Goal: Task Accomplishment & Management: Complete application form

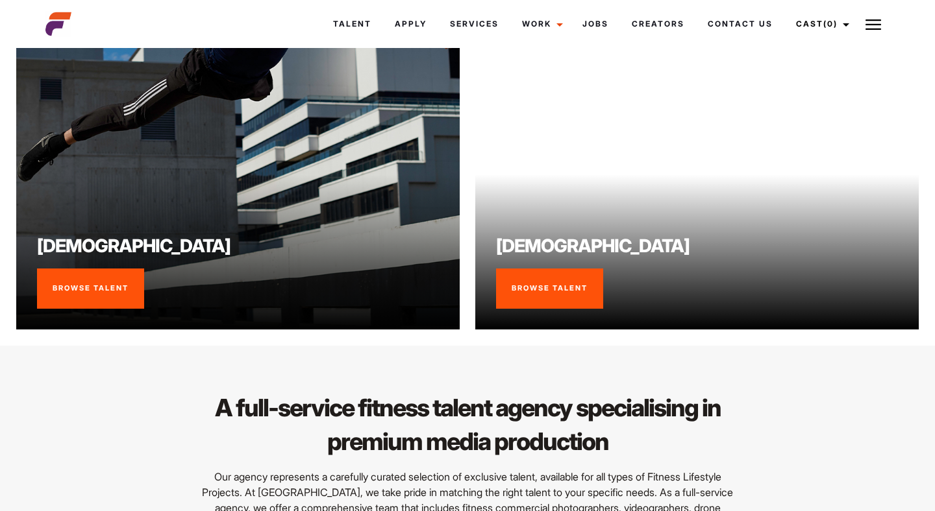
scroll to position [1029, 0]
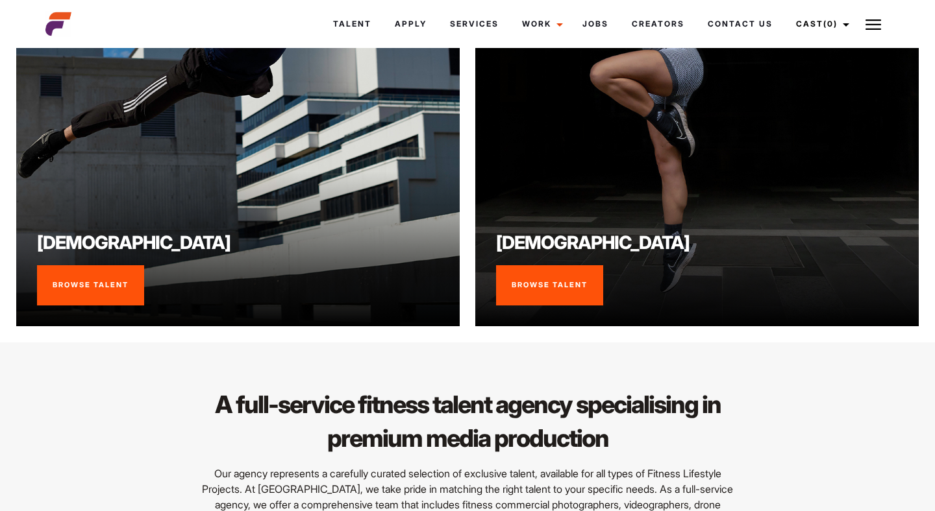
click at [117, 305] on link "Browse Talent" at bounding box center [90, 285] width 107 height 40
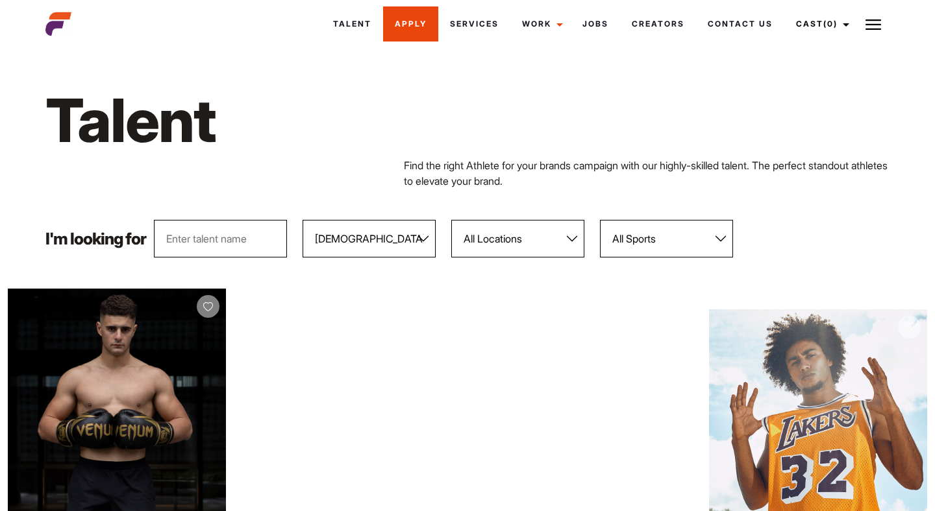
click at [406, 23] on link "Apply" at bounding box center [410, 23] width 55 height 35
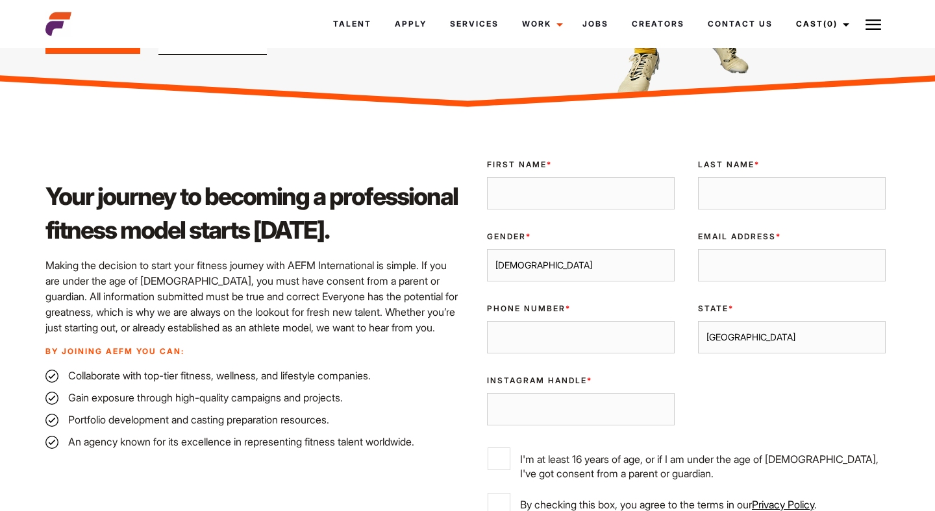
scroll to position [275, 0]
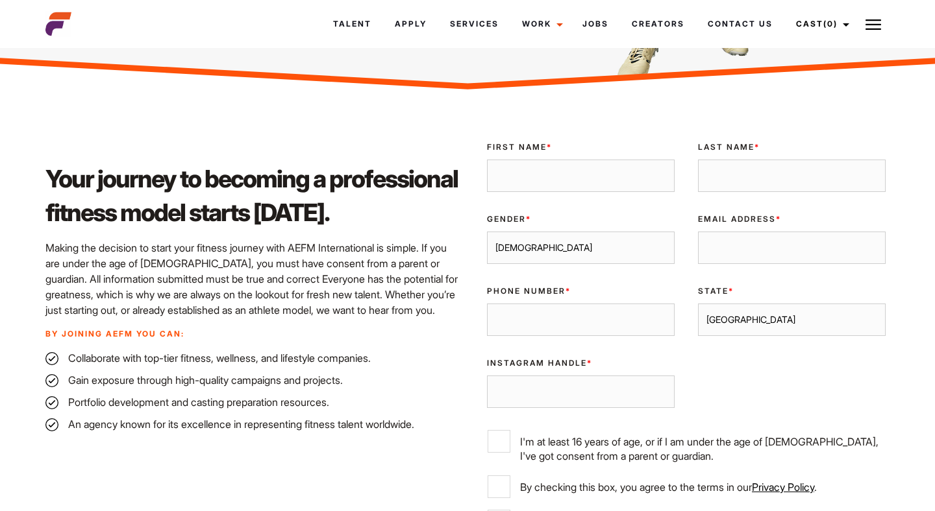
click at [506, 186] on input "First Name *" at bounding box center [581, 176] width 188 height 32
type input "Charlie"
type input "Hunter"
type input "chazhunter96@gmail.com"
type input "0418408102"
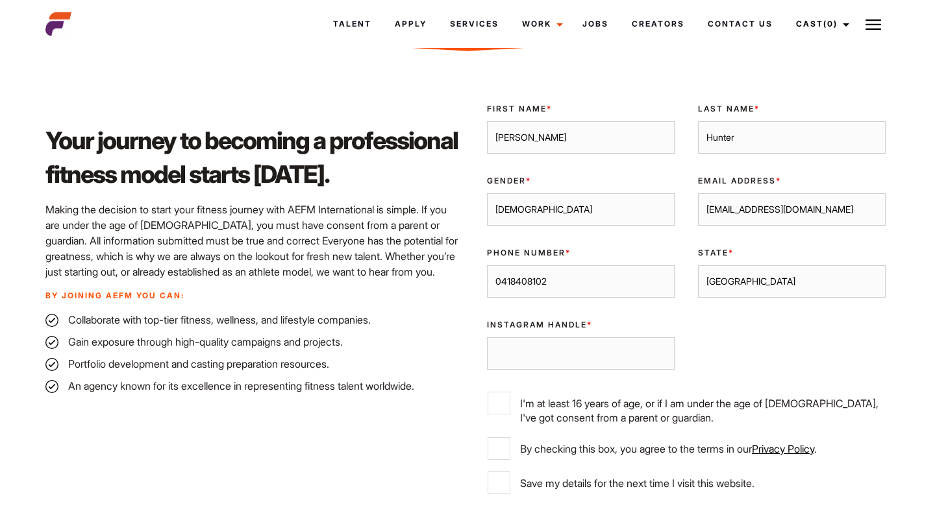
scroll to position [321, 0]
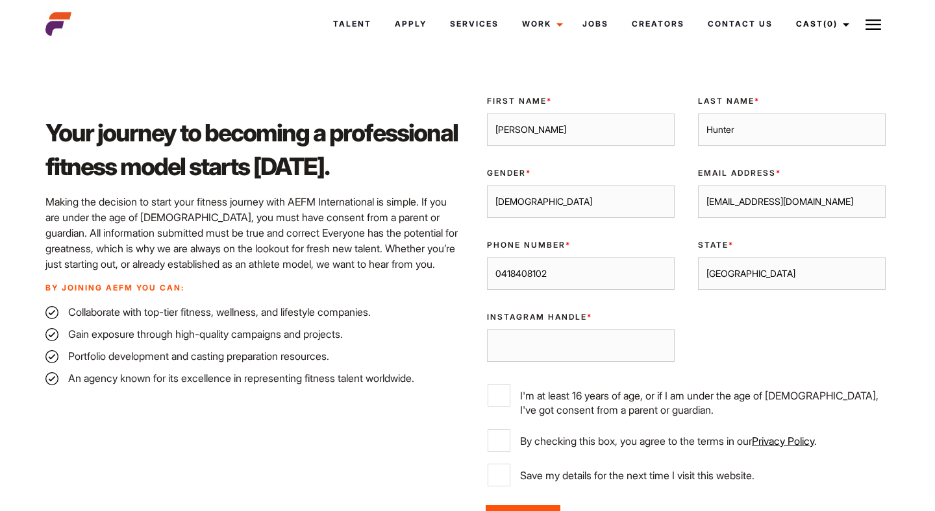
click at [578, 352] on input "Instagram Handle *" at bounding box center [581, 346] width 188 height 32
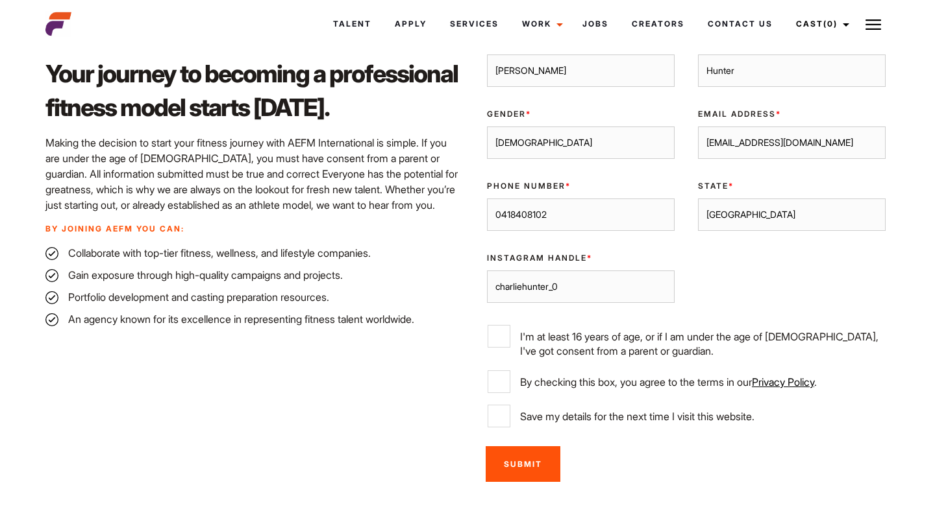
scroll to position [392, 0]
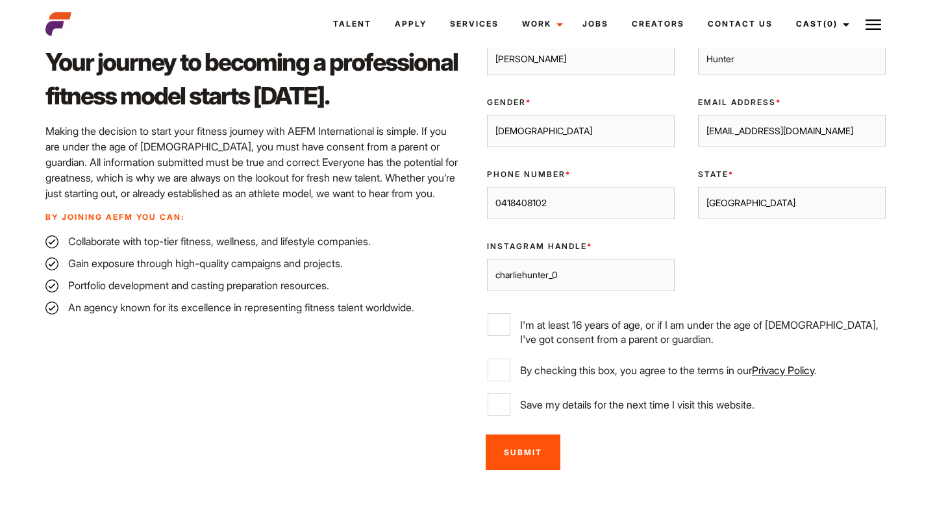
type input "charliehunter_0"
click at [505, 335] on input "I'm at least 16 years of age, or if I am under the age of 18, I've got consent …" at bounding box center [498, 324] width 23 height 23
checkbox input "true"
click at [505, 369] on input "By checking this box, you agree to the terms in our Privacy Policy ." at bounding box center [498, 370] width 23 height 23
checkbox input "true"
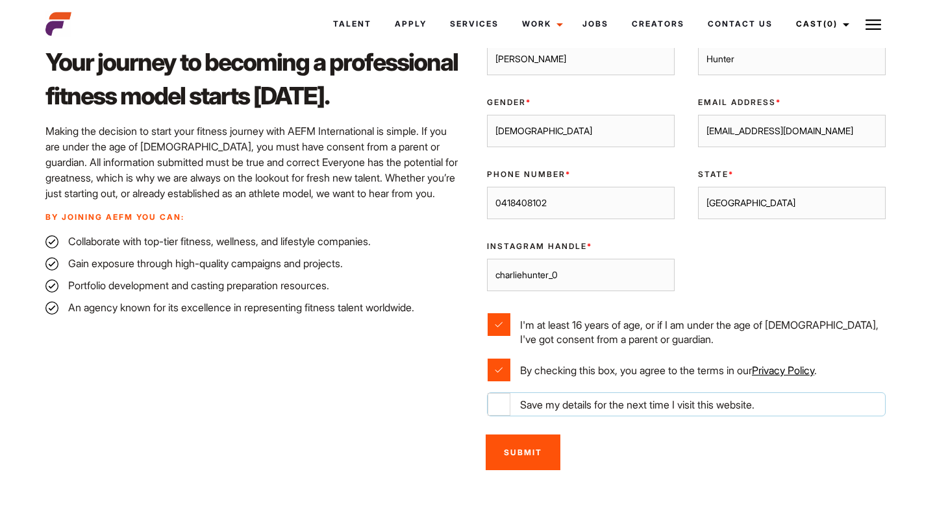
click at [505, 409] on input "Save my details for the next time I visit this website." at bounding box center [498, 404] width 23 height 23
checkbox input "true"
click at [509, 458] on input "Submit" at bounding box center [522, 453] width 75 height 36
